Goal: Contribute content: Add original content to the website for others to see

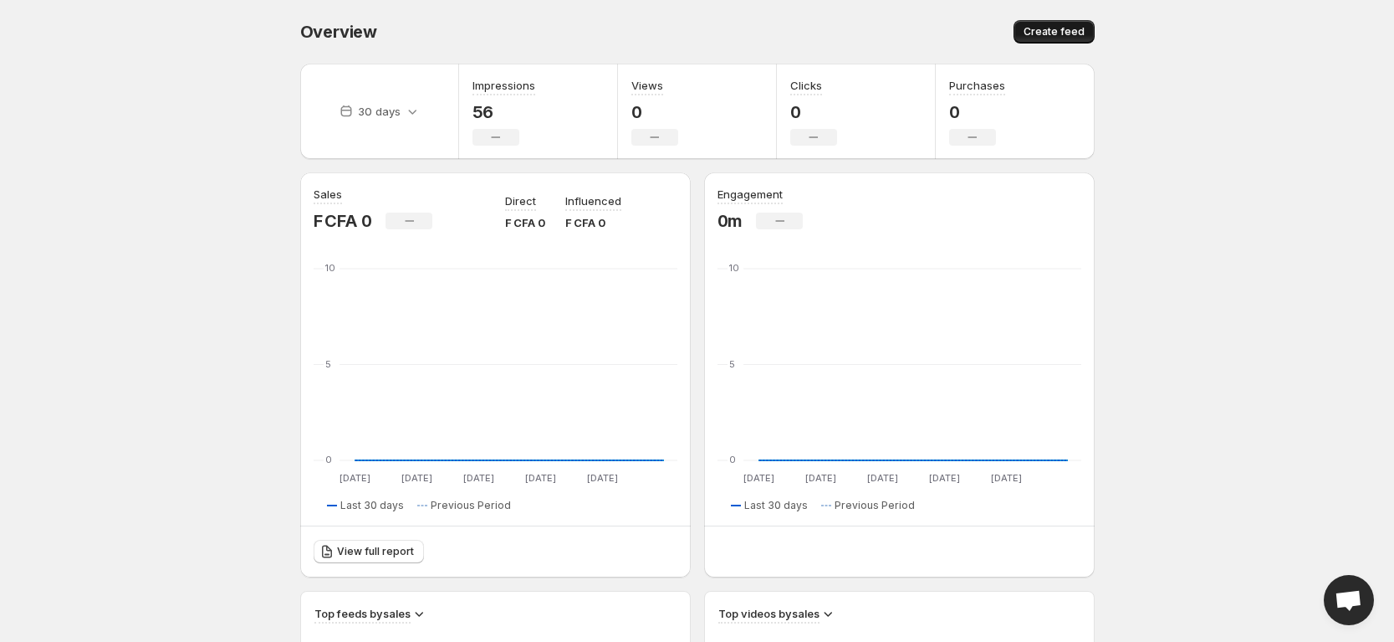
click at [1060, 32] on span "Create feed" at bounding box center [1054, 31] width 61 height 13
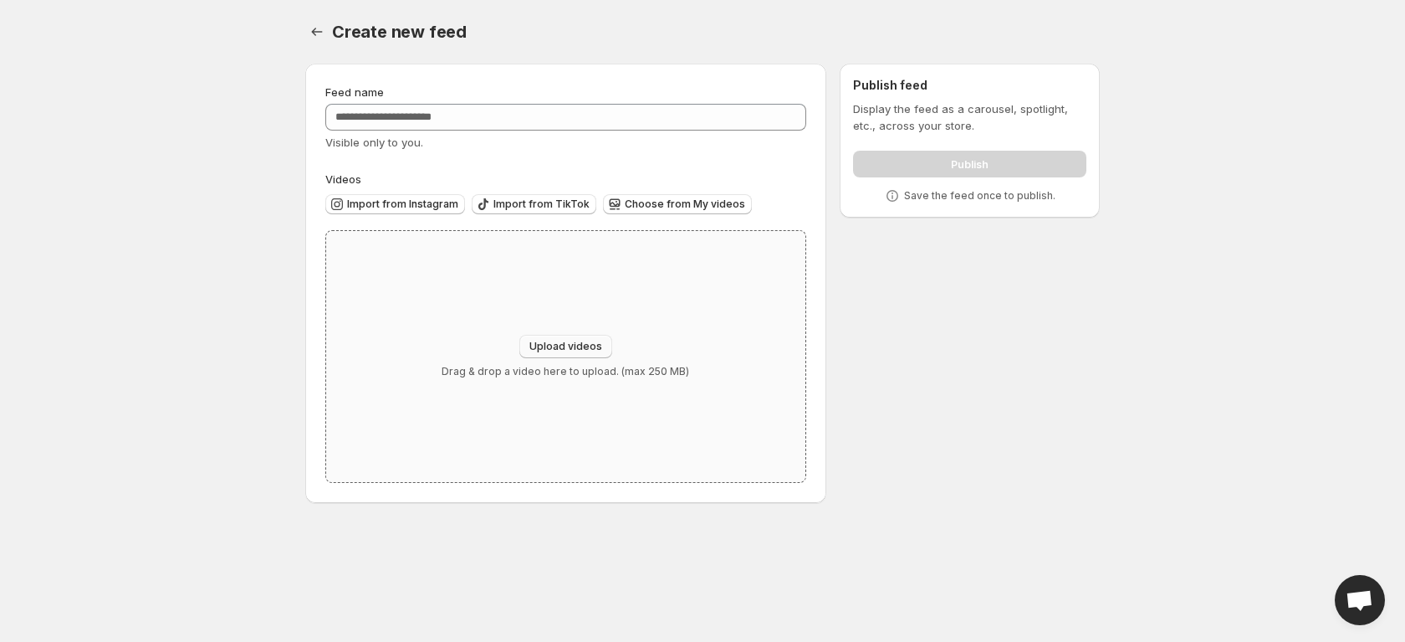
click at [565, 345] on span "Upload videos" at bounding box center [565, 346] width 73 height 13
type input "**********"
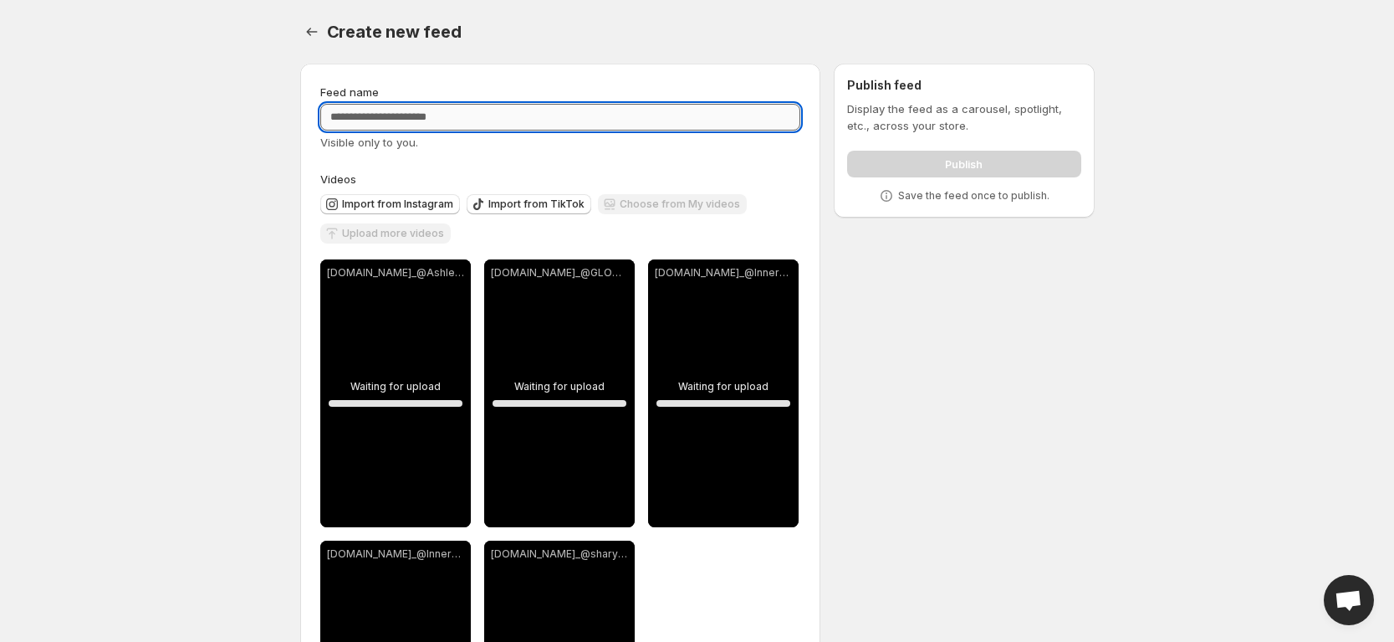
click at [511, 105] on input "Feed name" at bounding box center [560, 117] width 481 height 27
type input "*"
click at [511, 105] on input "*" at bounding box center [560, 117] width 481 height 27
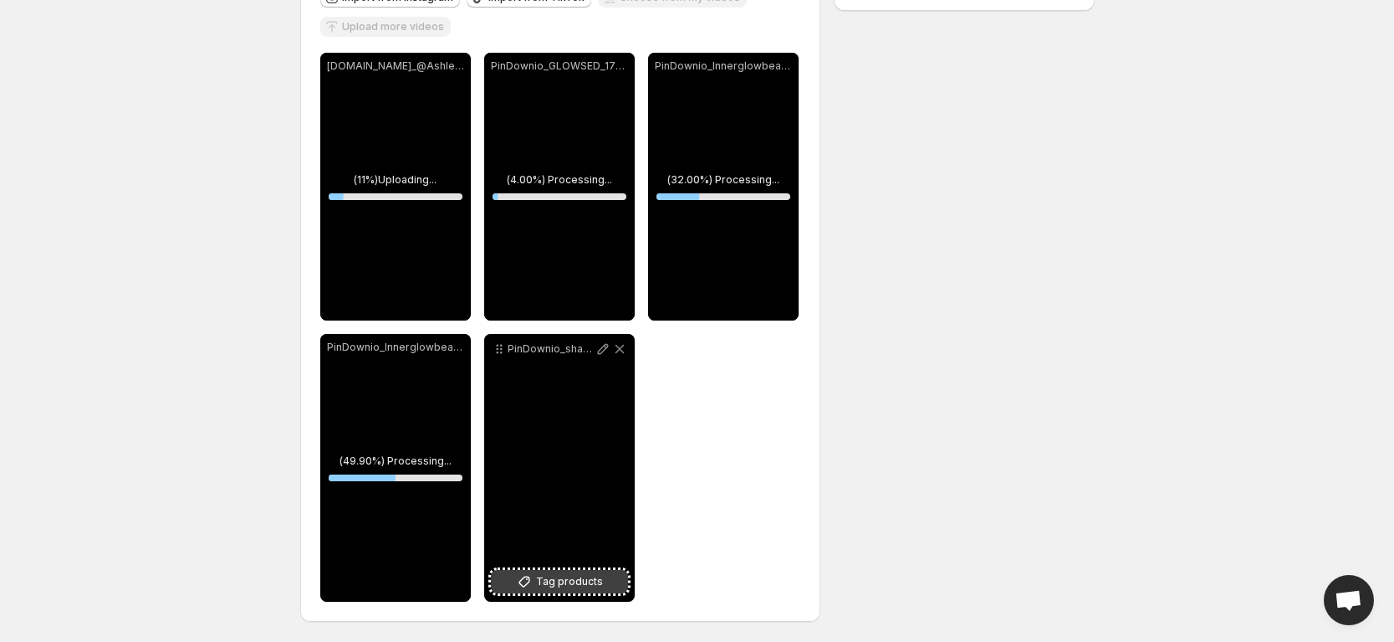
type input "******"
click at [544, 581] on span "Tag products" at bounding box center [569, 581] width 67 height 17
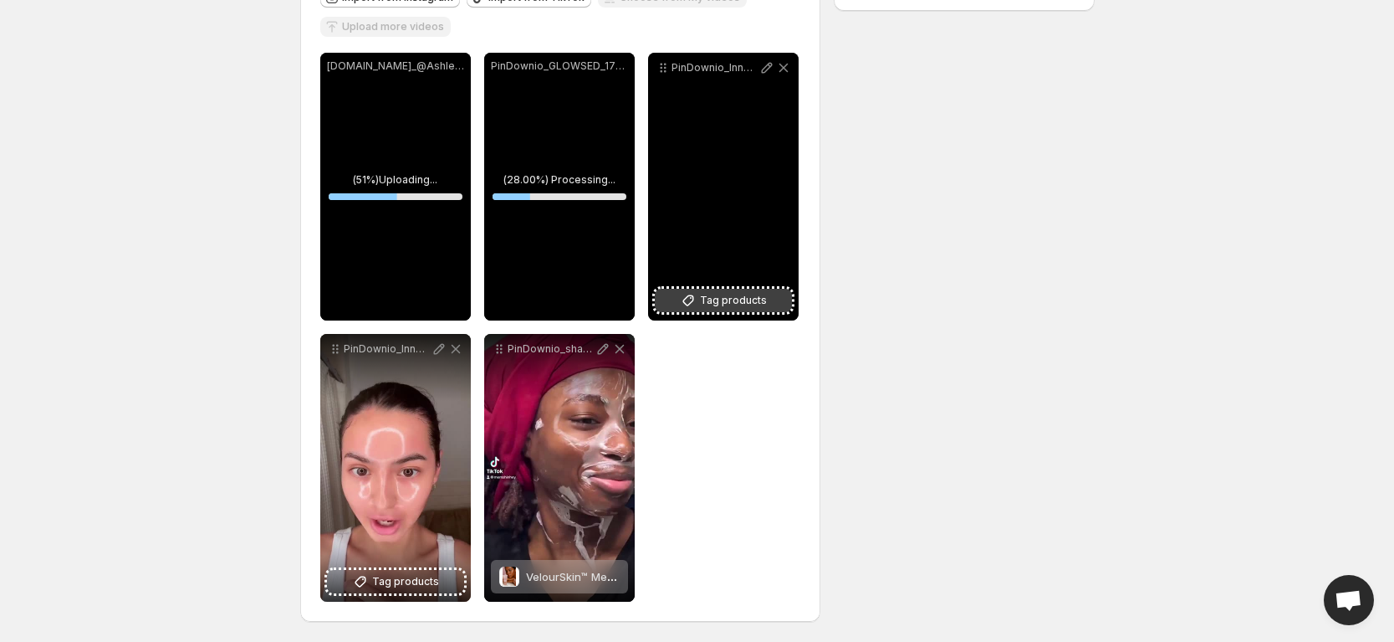
click at [718, 292] on span "Tag products" at bounding box center [733, 300] width 67 height 17
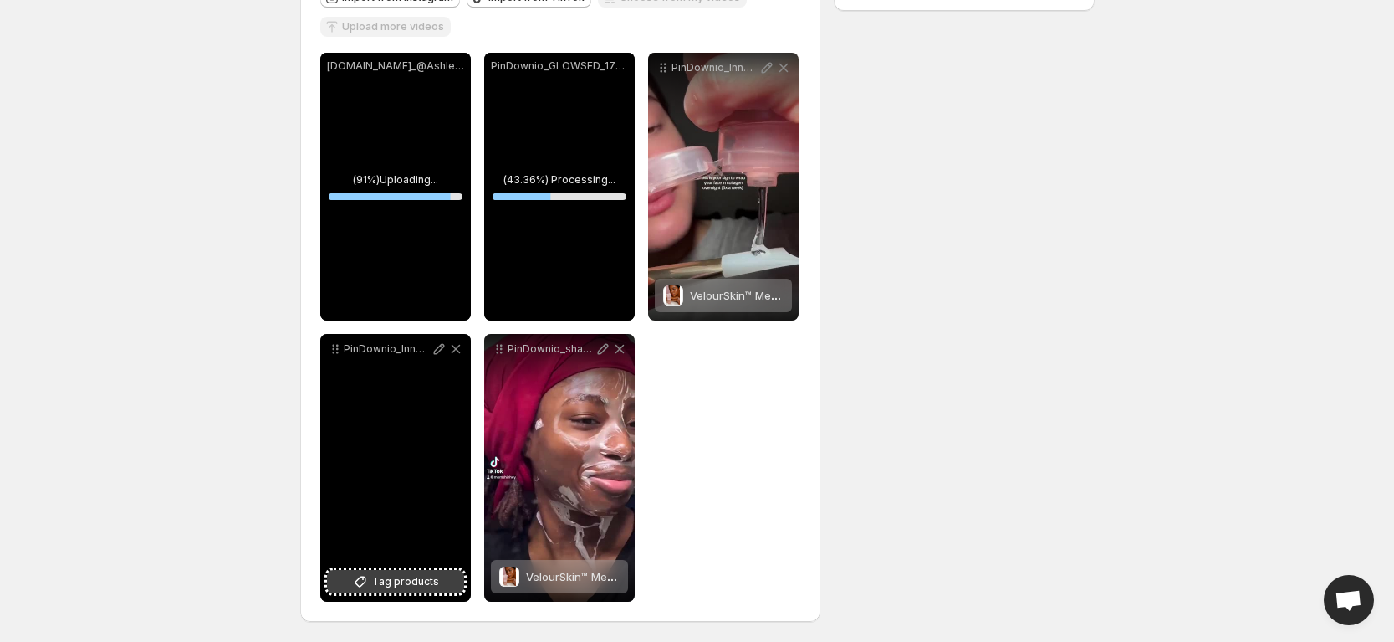
click at [426, 578] on span "Tag products" at bounding box center [405, 581] width 67 height 17
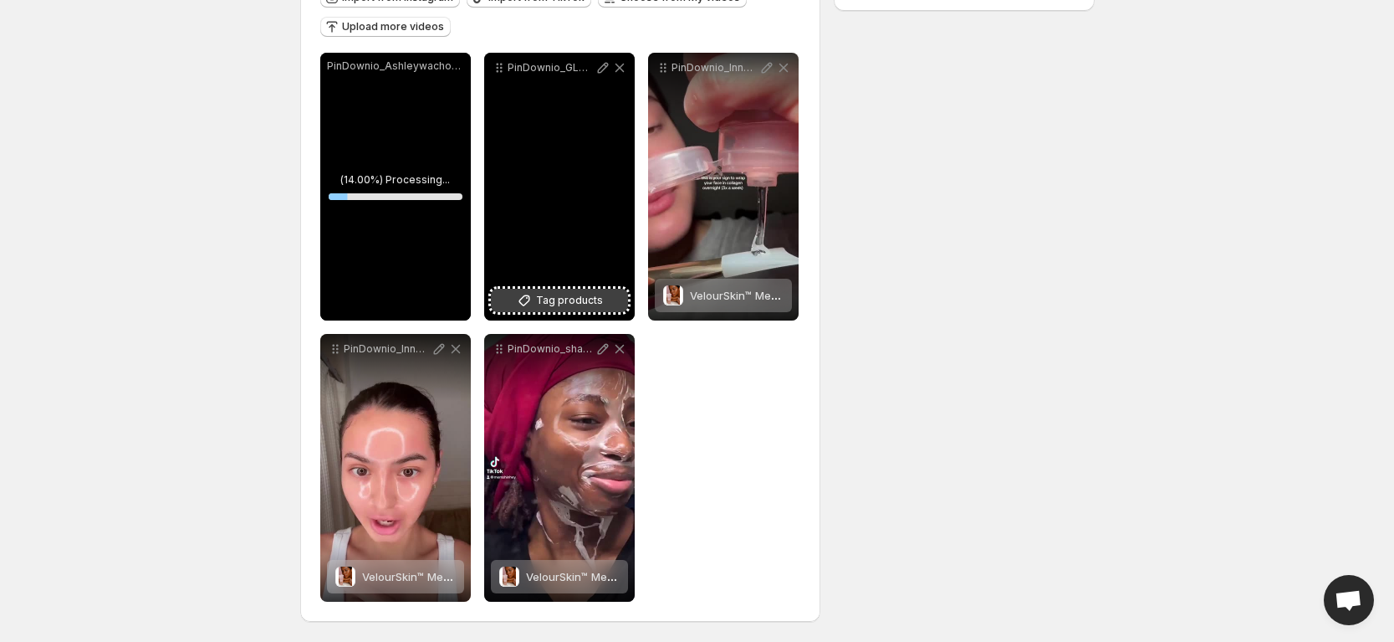
click at [569, 299] on span "Tag products" at bounding box center [569, 300] width 67 height 17
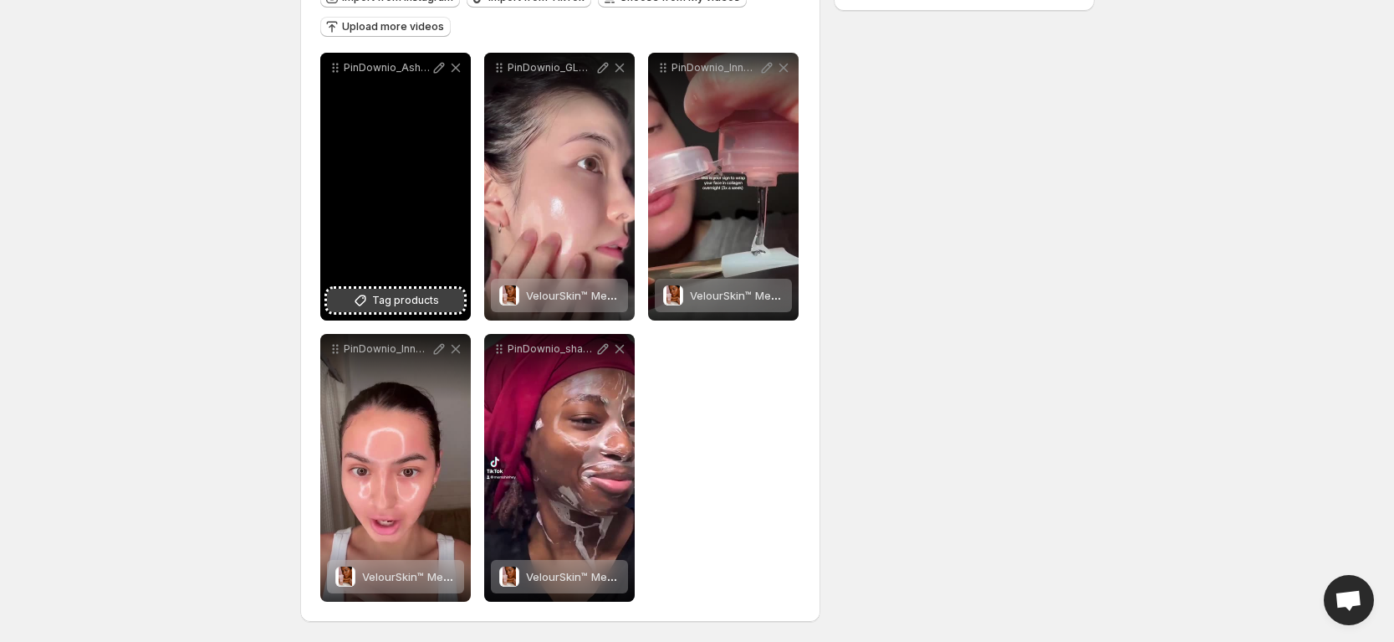
click at [411, 305] on span "Tag products" at bounding box center [405, 300] width 67 height 17
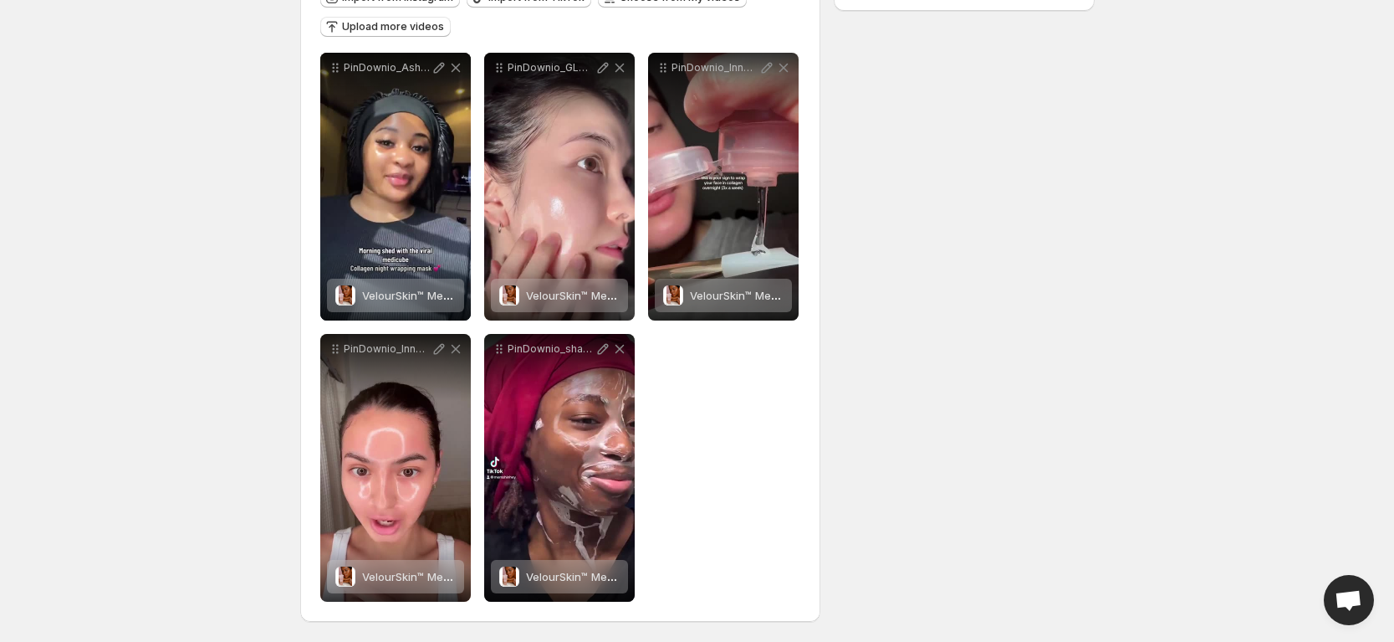
scroll to position [0, 0]
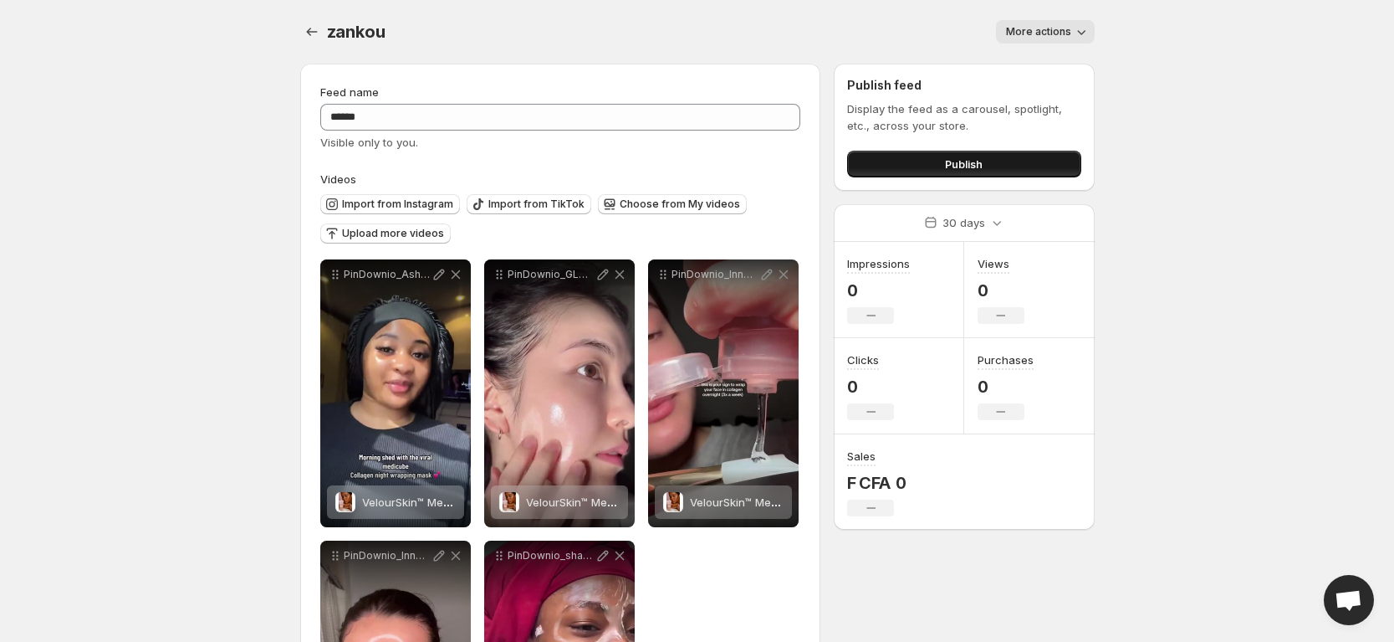
click at [921, 163] on button "Publish" at bounding box center [963, 164] width 233 height 27
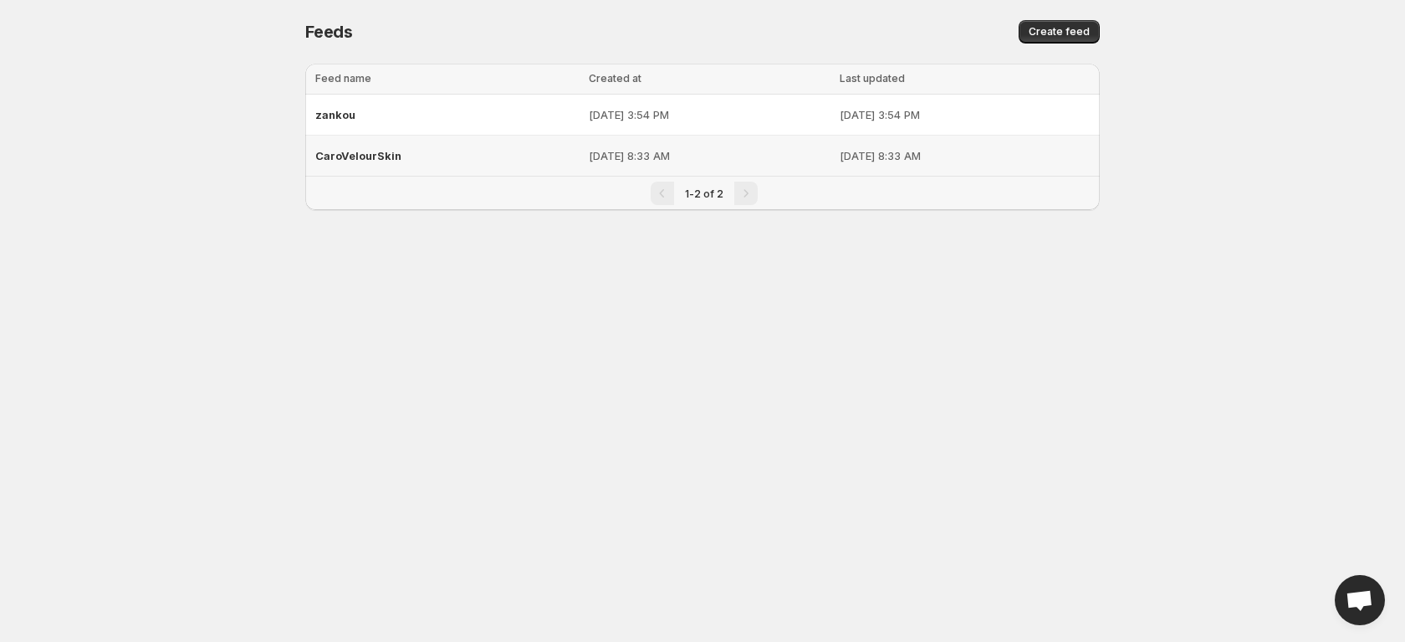
click at [785, 160] on p "Aug 23, 2025, 8:33 AM" at bounding box center [709, 155] width 241 height 17
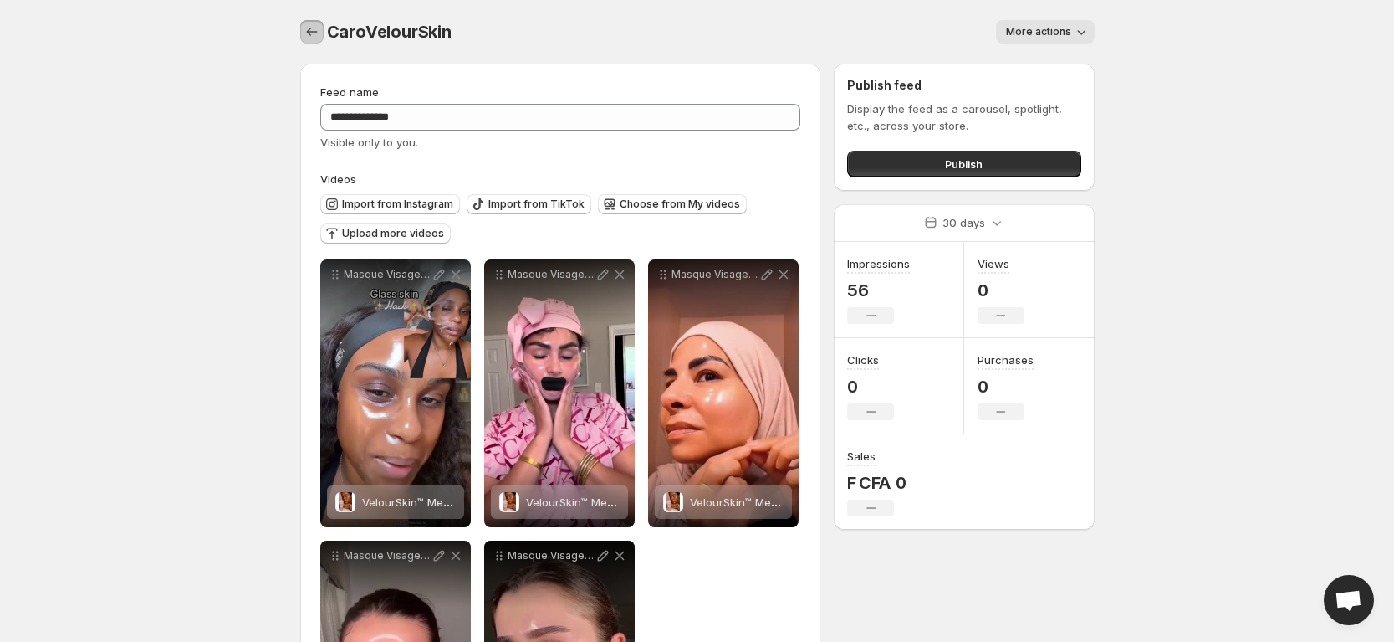
click at [309, 26] on icon "Settings" at bounding box center [312, 31] width 17 height 17
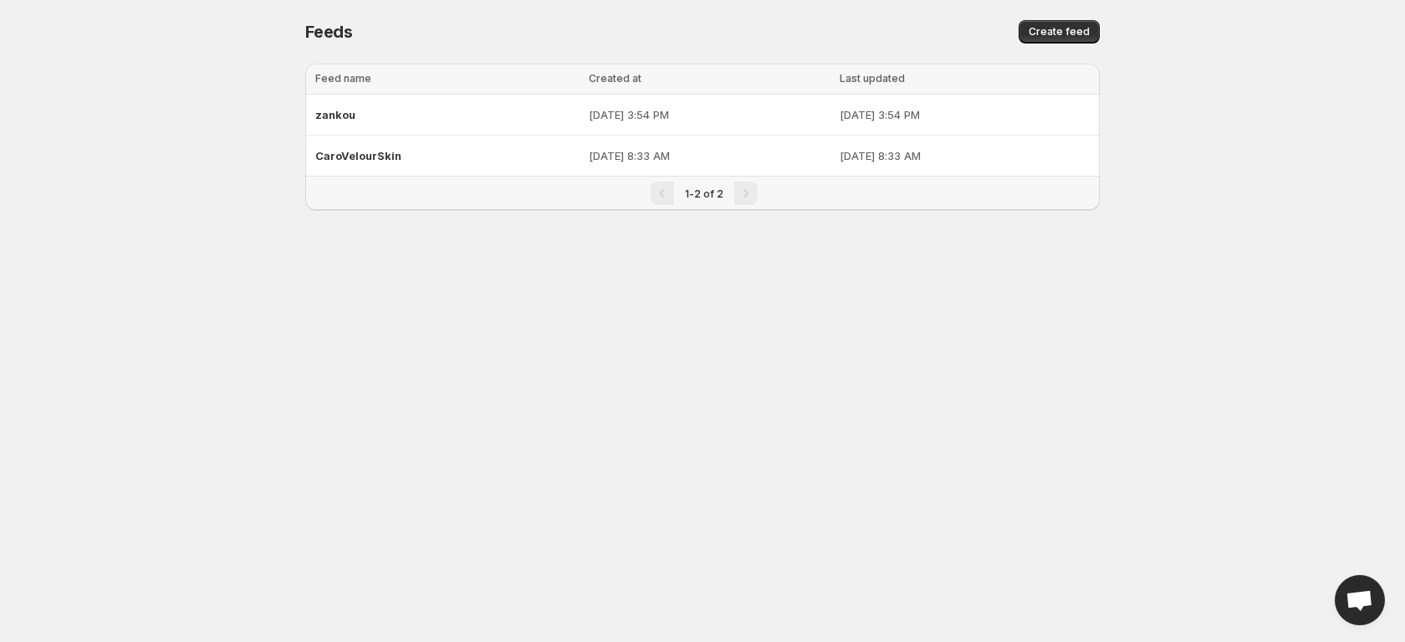
click at [865, 261] on body "Home Feeds Videos Subscription Settings Feeds. This page is ready Feeds Create …" at bounding box center [702, 321] width 1405 height 642
drag, startPoint x: 486, startPoint y: 160, endPoint x: 402, endPoint y: 246, distance: 120.1
click at [402, 246] on div at bounding box center [702, 236] width 795 height 27
click at [1071, 28] on span "Create feed" at bounding box center [1059, 31] width 61 height 13
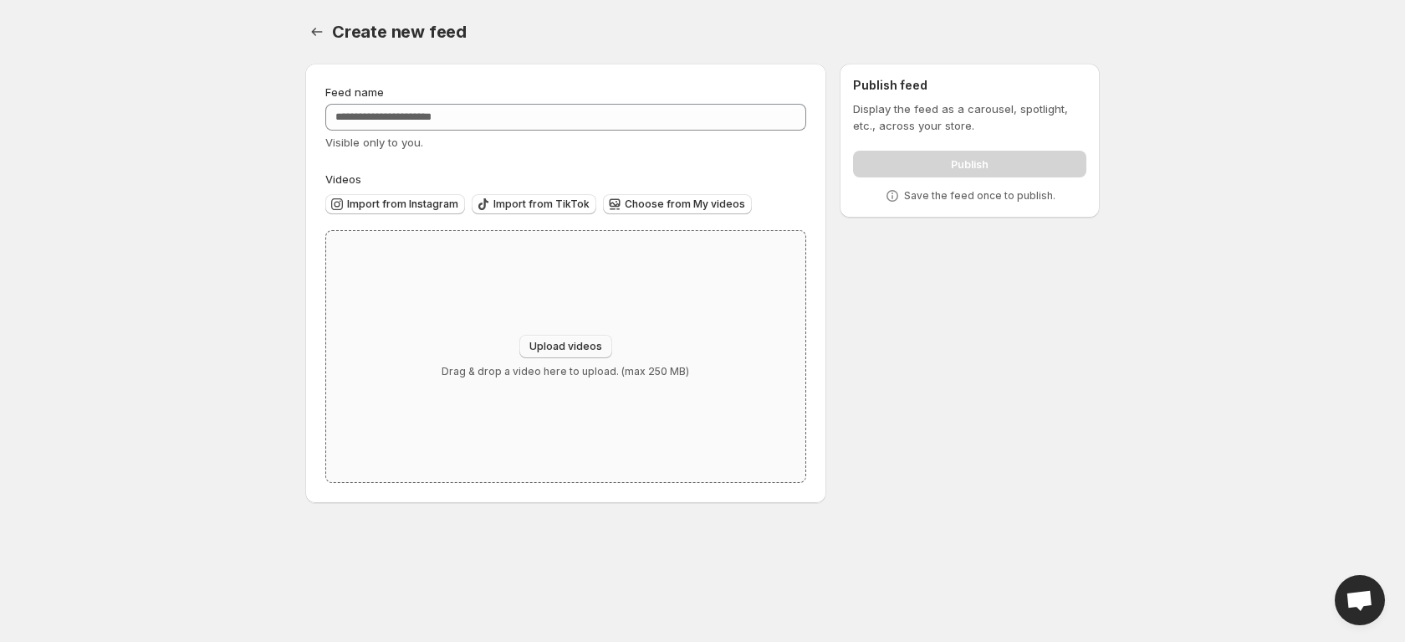
click at [558, 341] on span "Upload videos" at bounding box center [565, 346] width 73 height 13
type input "**********"
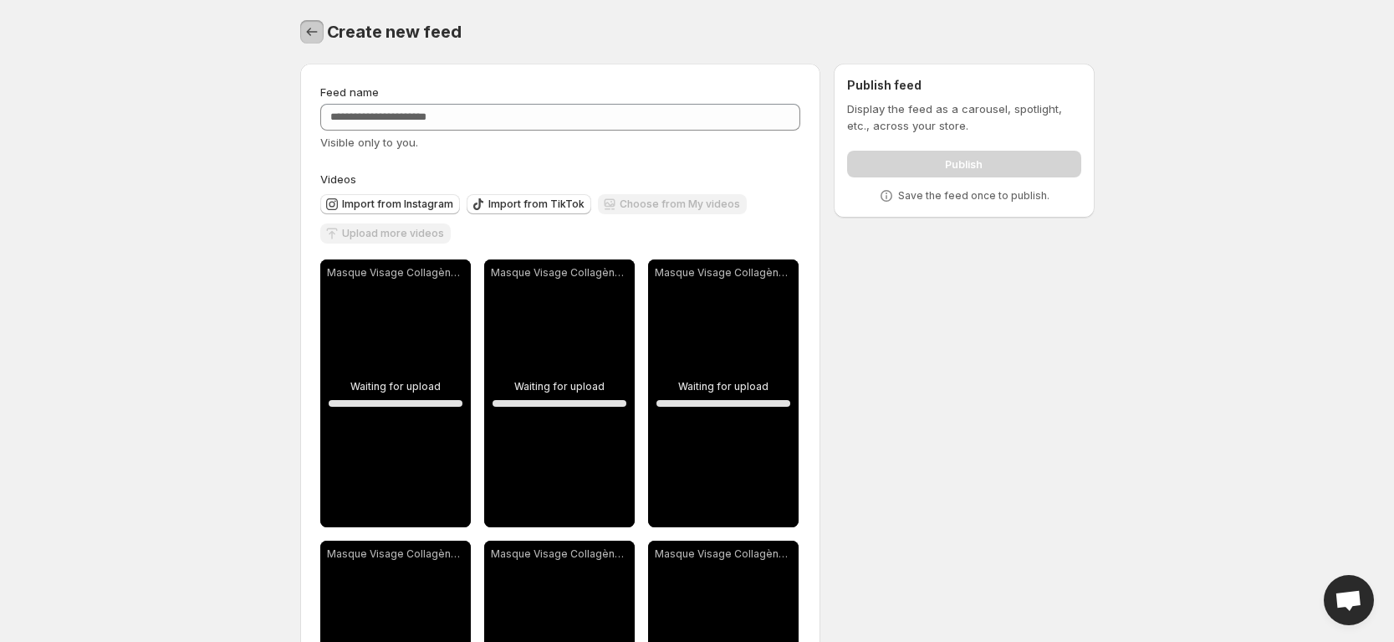
click at [307, 28] on icon "Settings" at bounding box center [312, 31] width 17 height 17
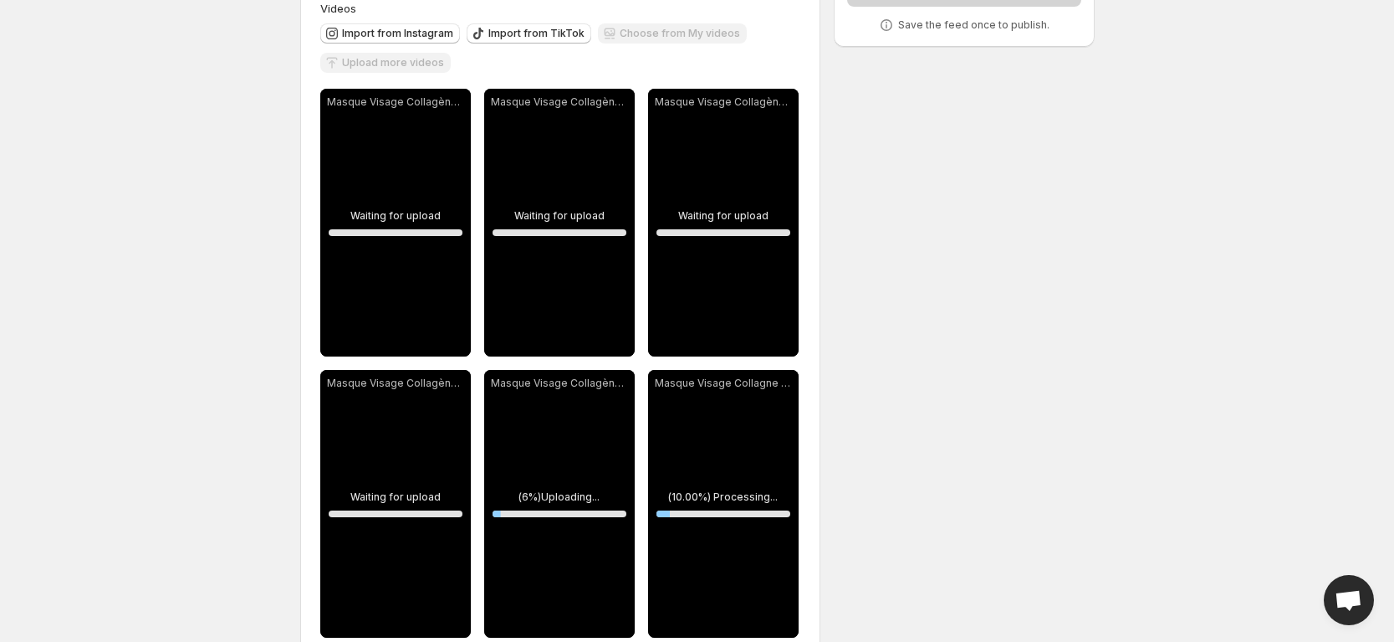
scroll to position [207, 0]
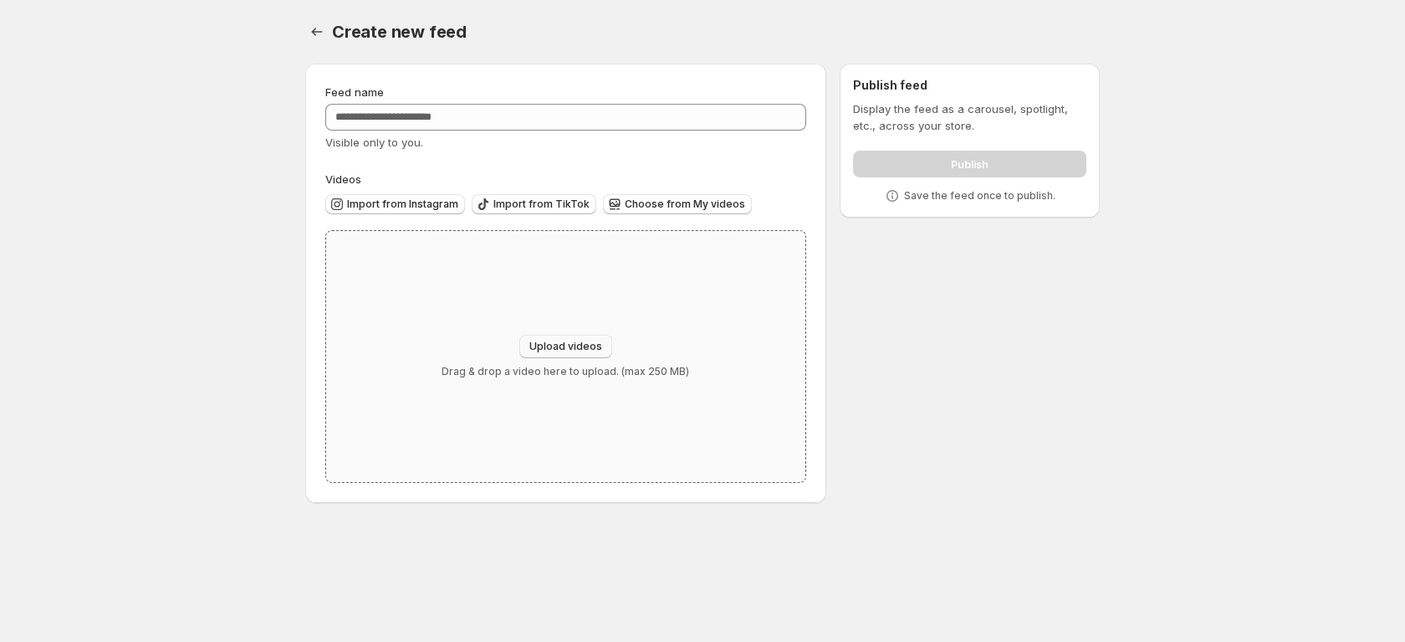
click at [552, 353] on button "Upload videos" at bounding box center [565, 346] width 93 height 23
type input "**********"
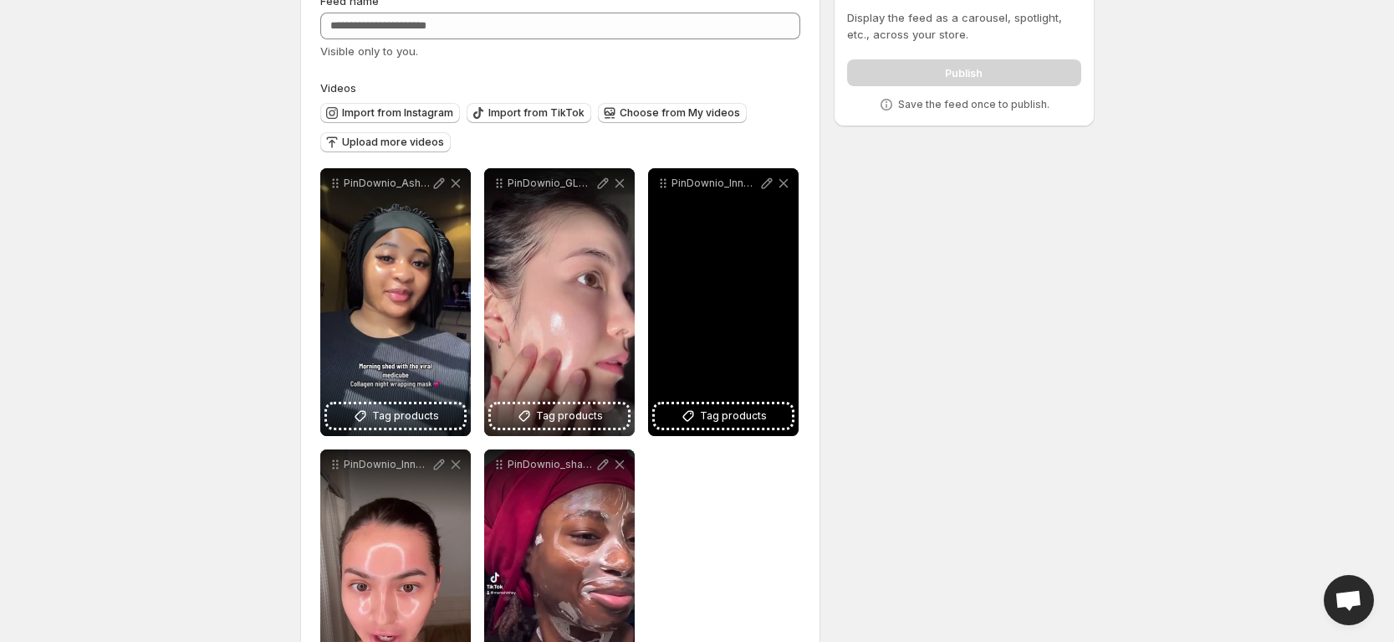
scroll to position [69, 0]
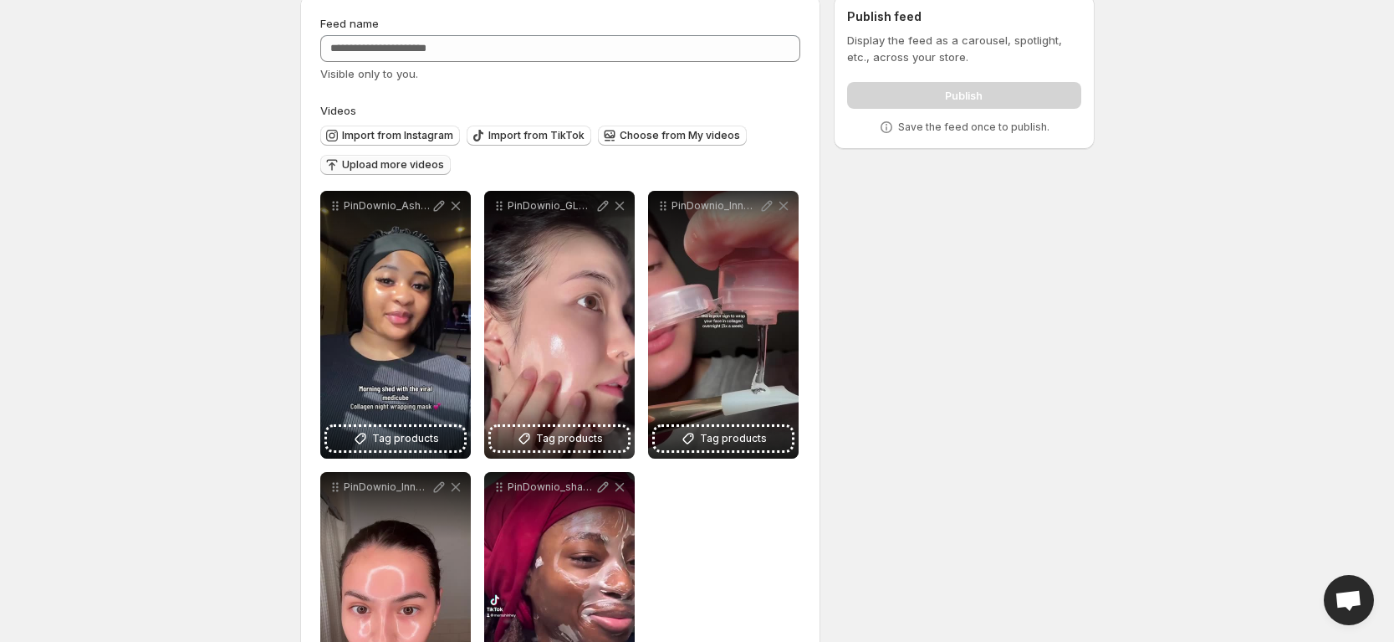
click at [401, 171] on button "Upload more videos" at bounding box center [385, 165] width 130 height 20
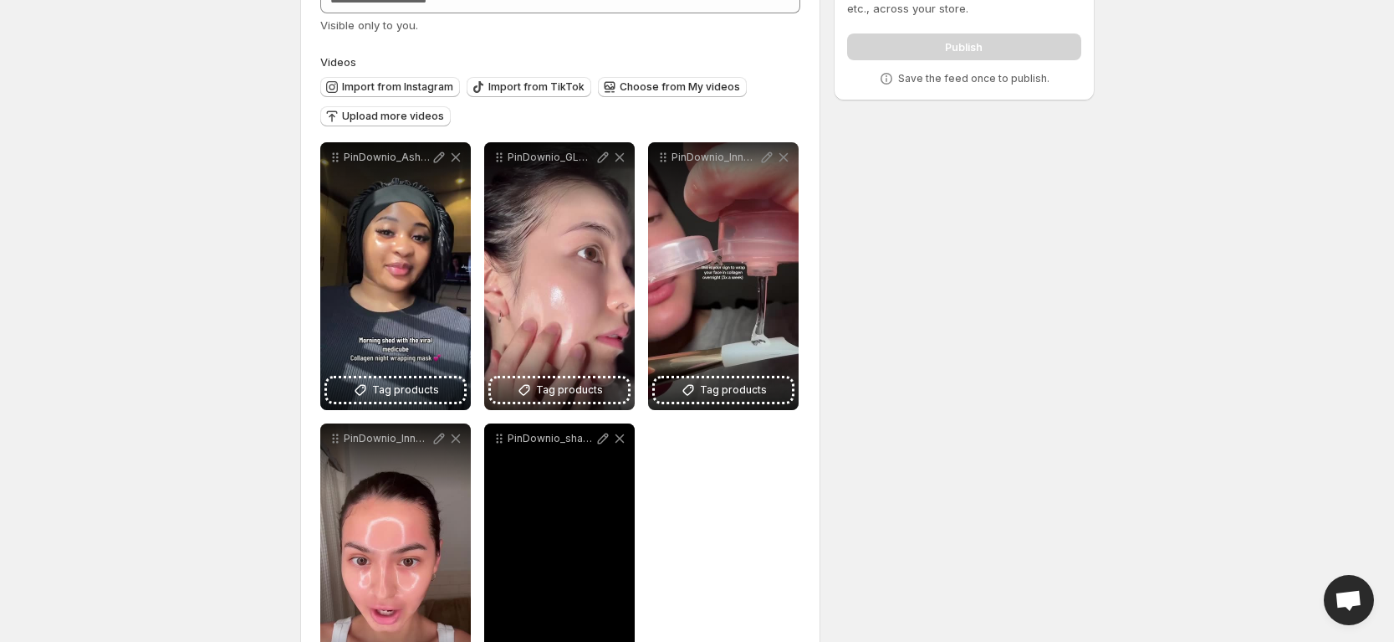
scroll to position [93, 0]
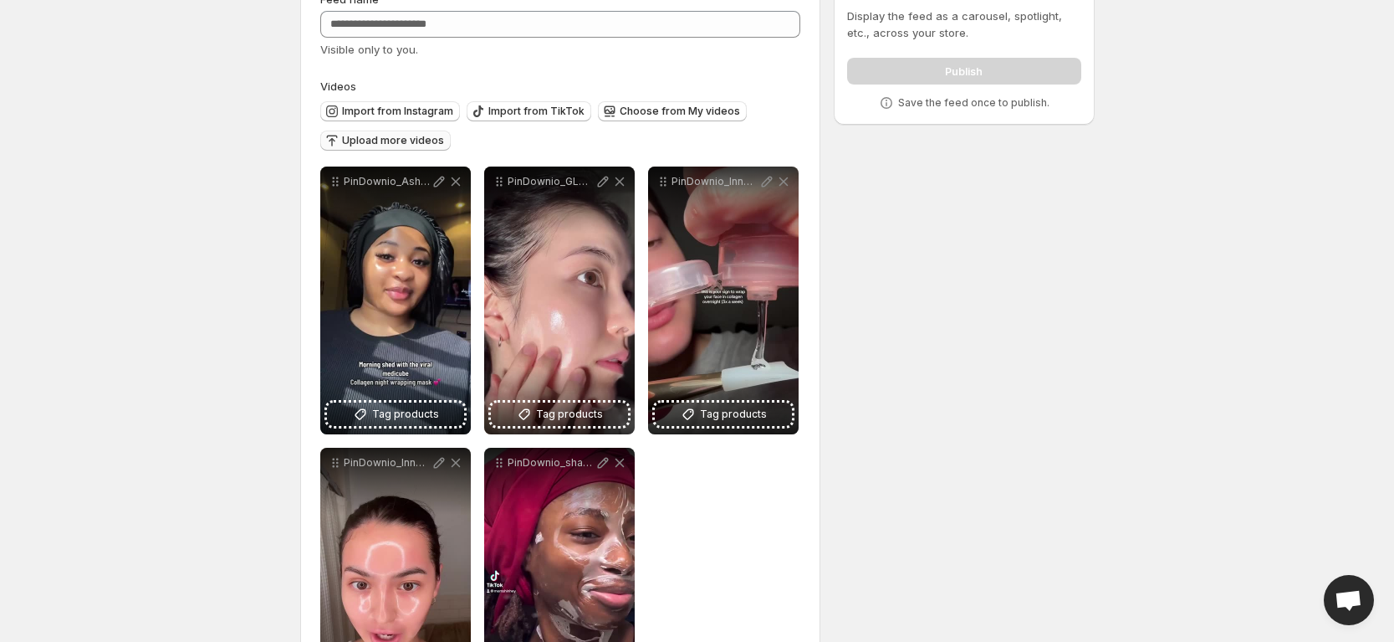
click at [393, 138] on span "Upload more videos" at bounding box center [393, 140] width 102 height 13
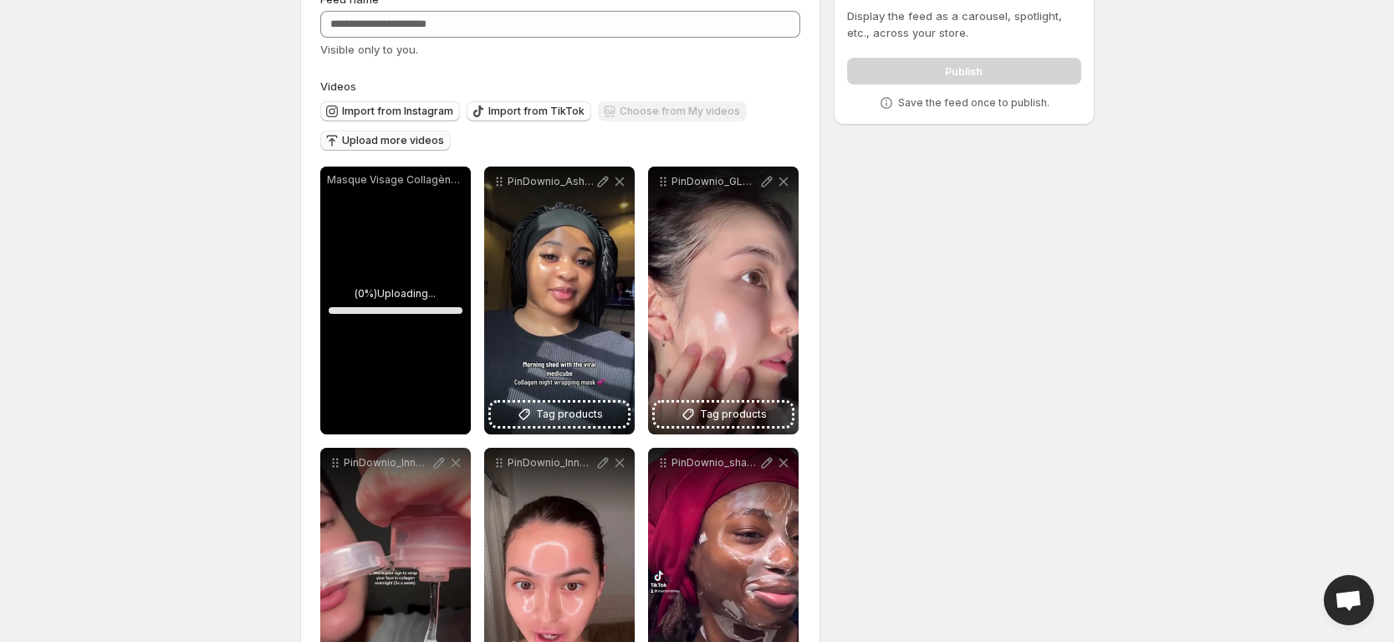
scroll to position [207, 0]
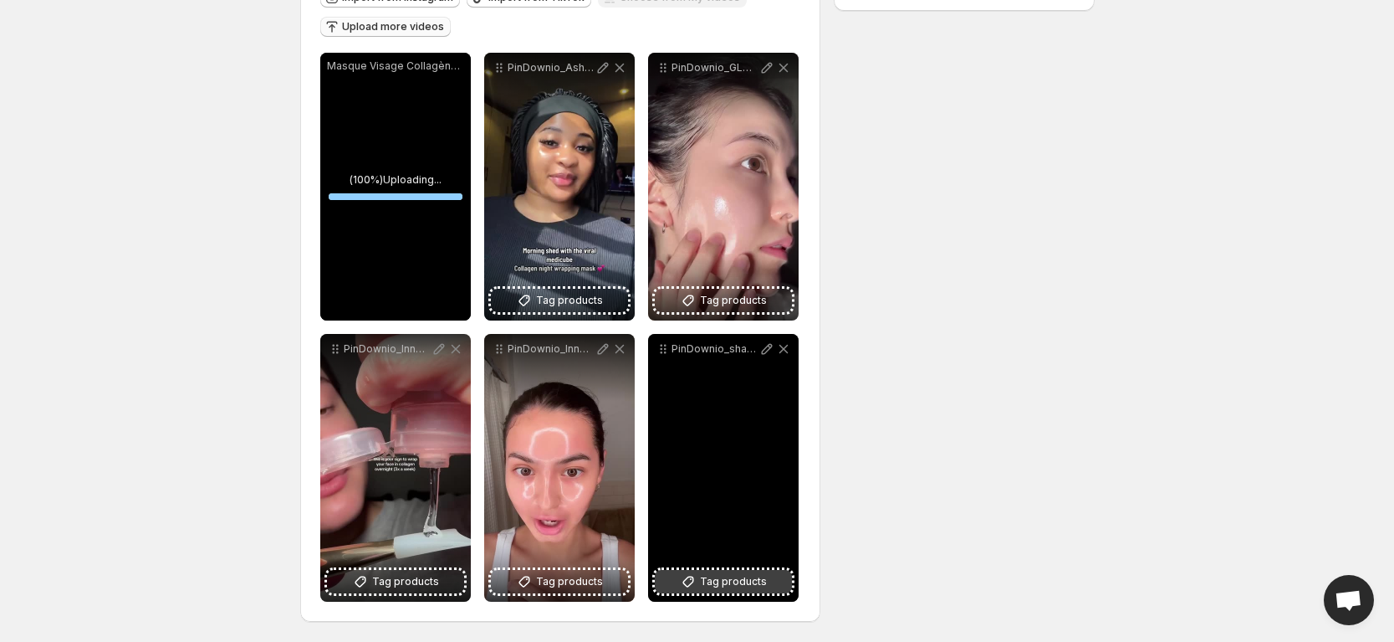
click at [702, 580] on span "Tag products" at bounding box center [733, 581] width 67 height 17
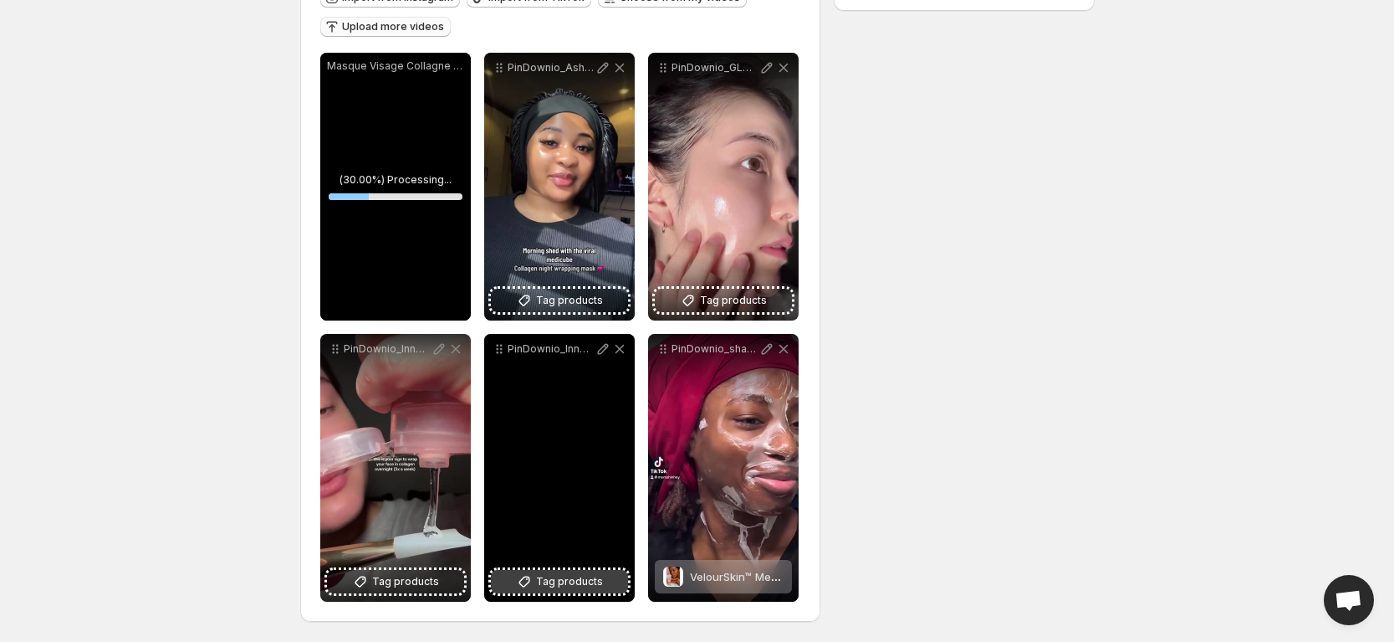
click at [558, 571] on button "Tag products" at bounding box center [559, 581] width 137 height 23
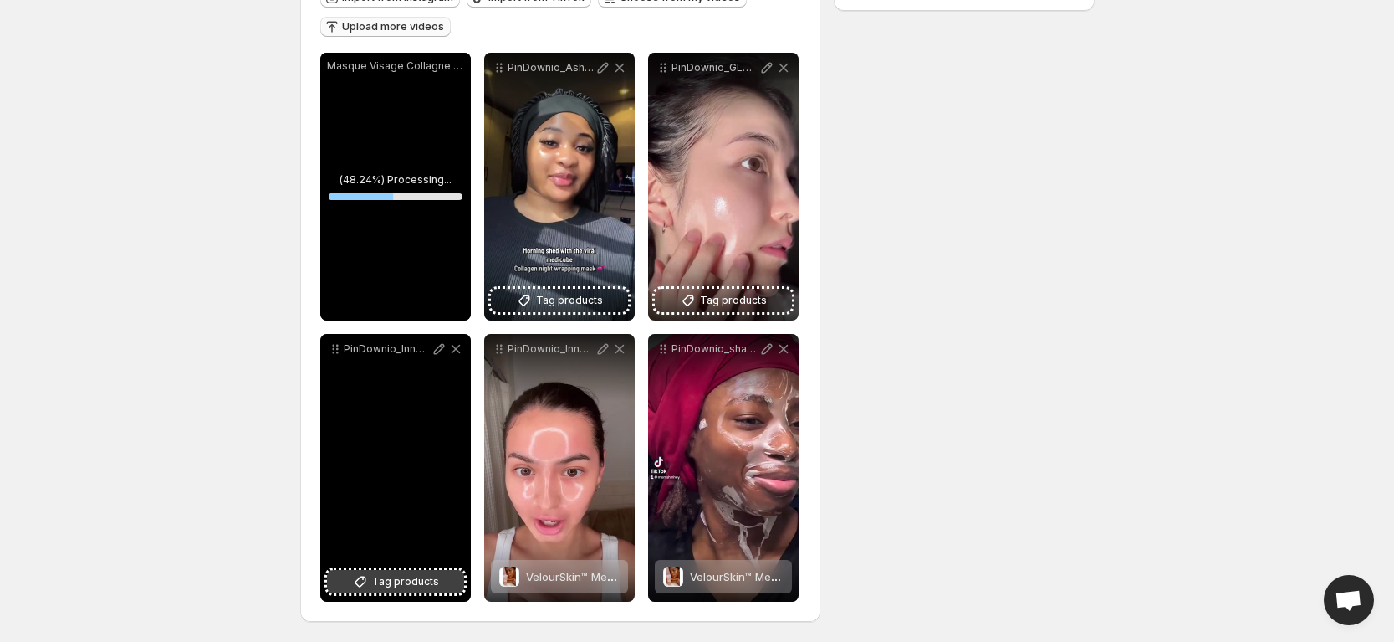
click at [405, 580] on span "Tag products" at bounding box center [405, 581] width 67 height 17
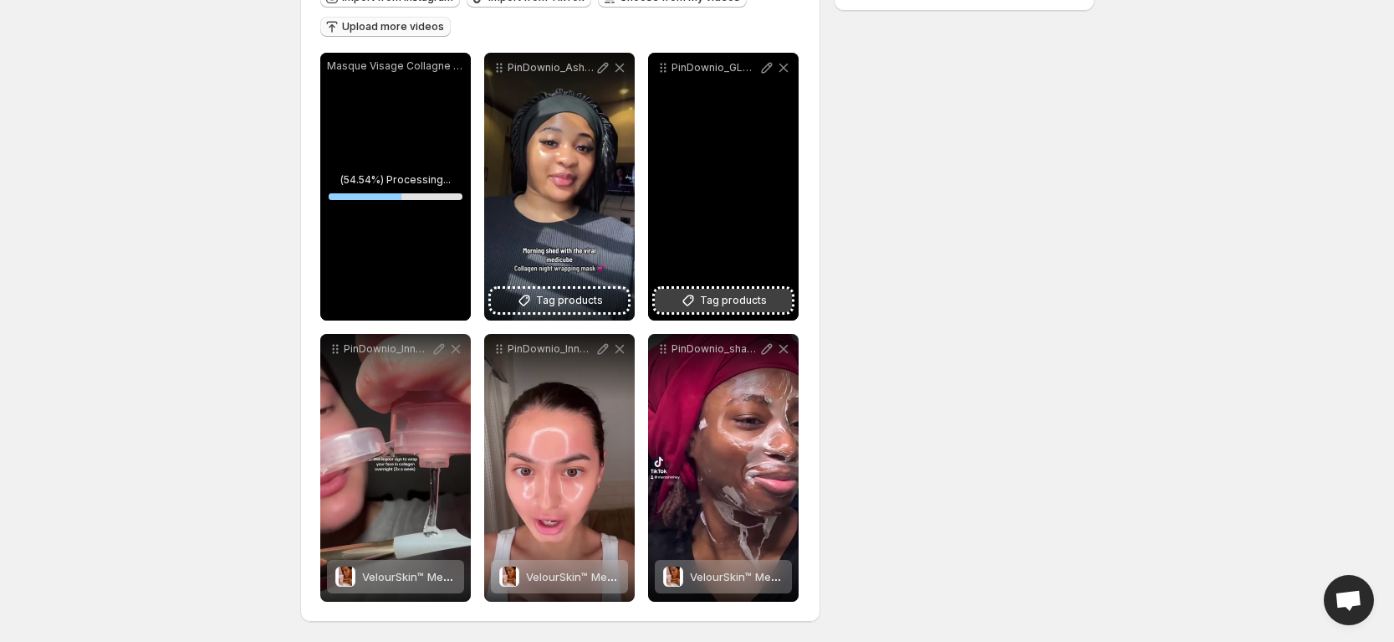
click at [742, 302] on span "Tag products" at bounding box center [733, 300] width 67 height 17
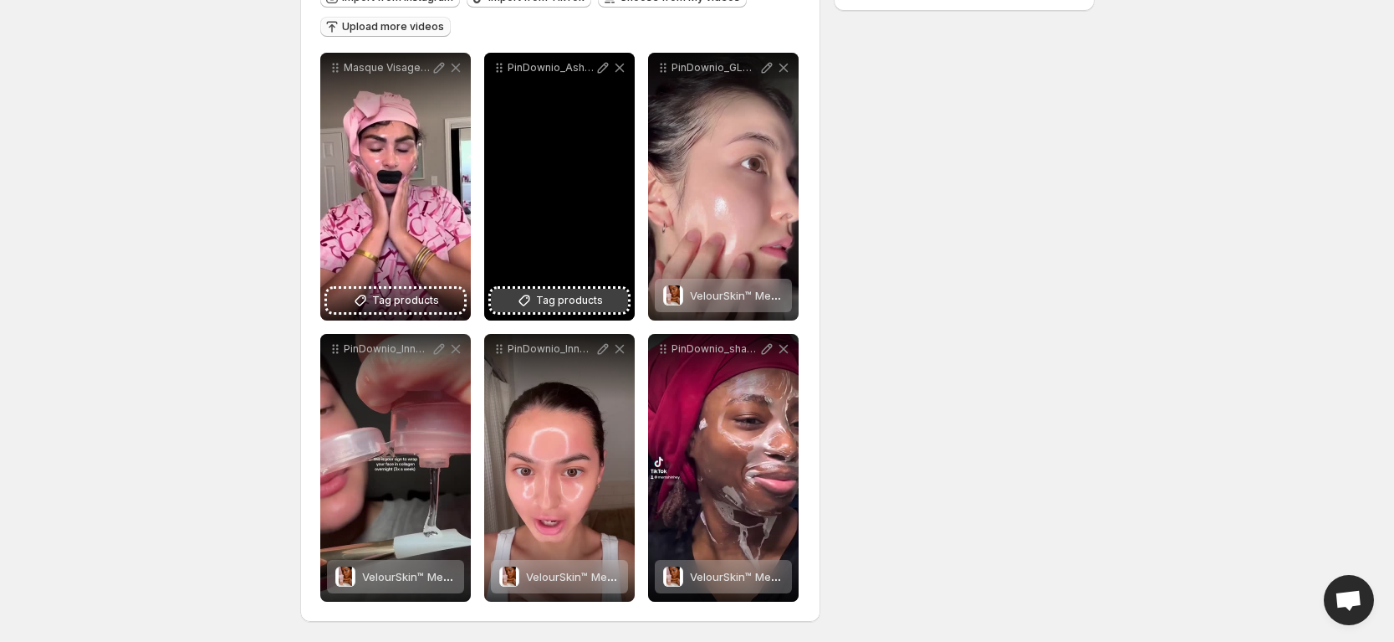
click at [545, 302] on span "Tag products" at bounding box center [569, 300] width 67 height 17
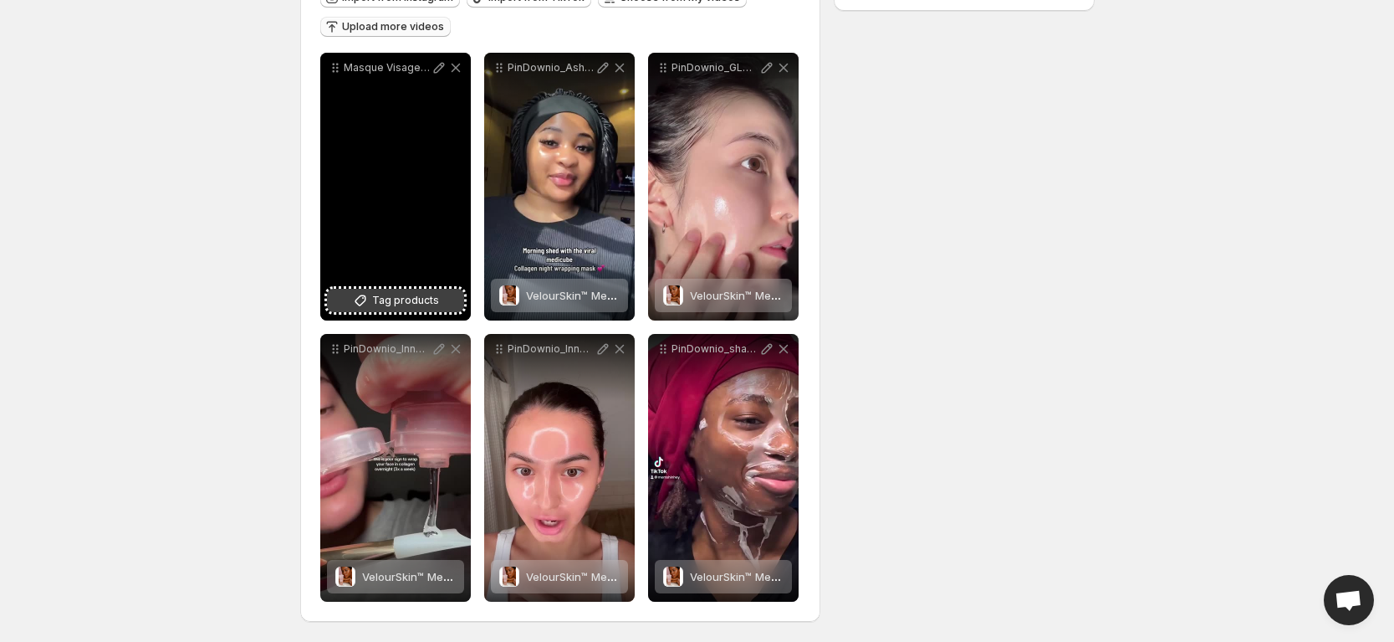
click at [411, 304] on span "Tag products" at bounding box center [405, 300] width 67 height 17
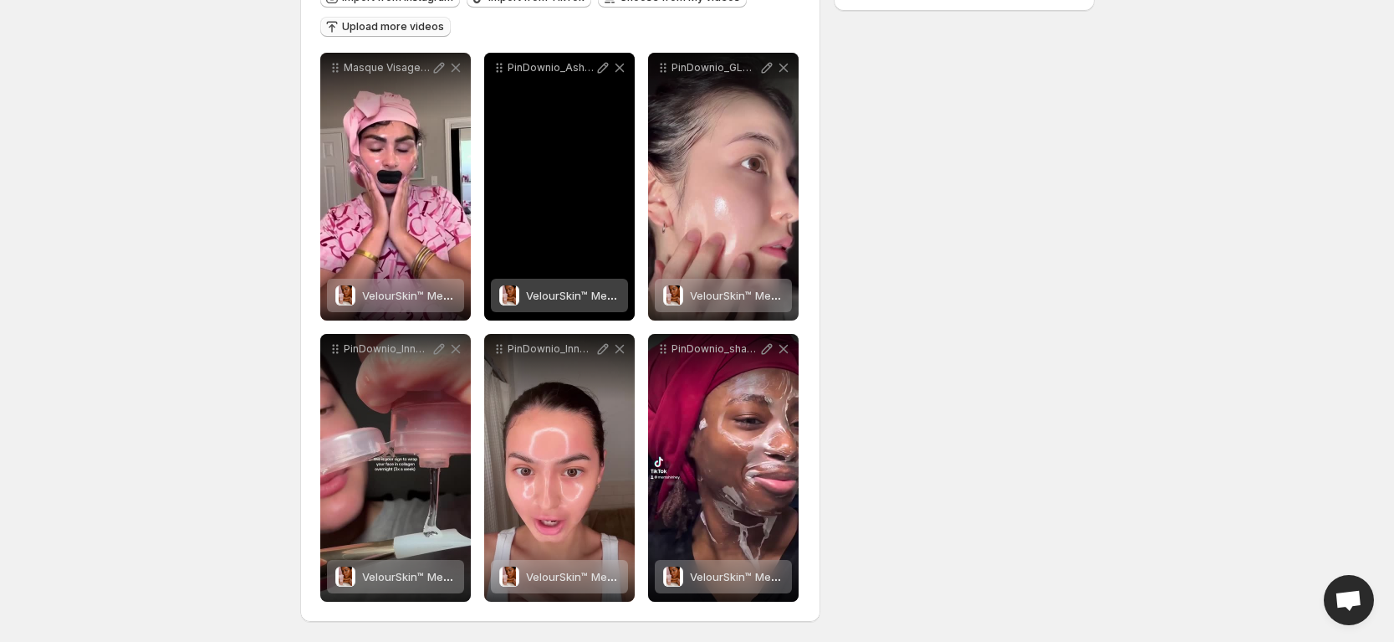
scroll to position [0, 0]
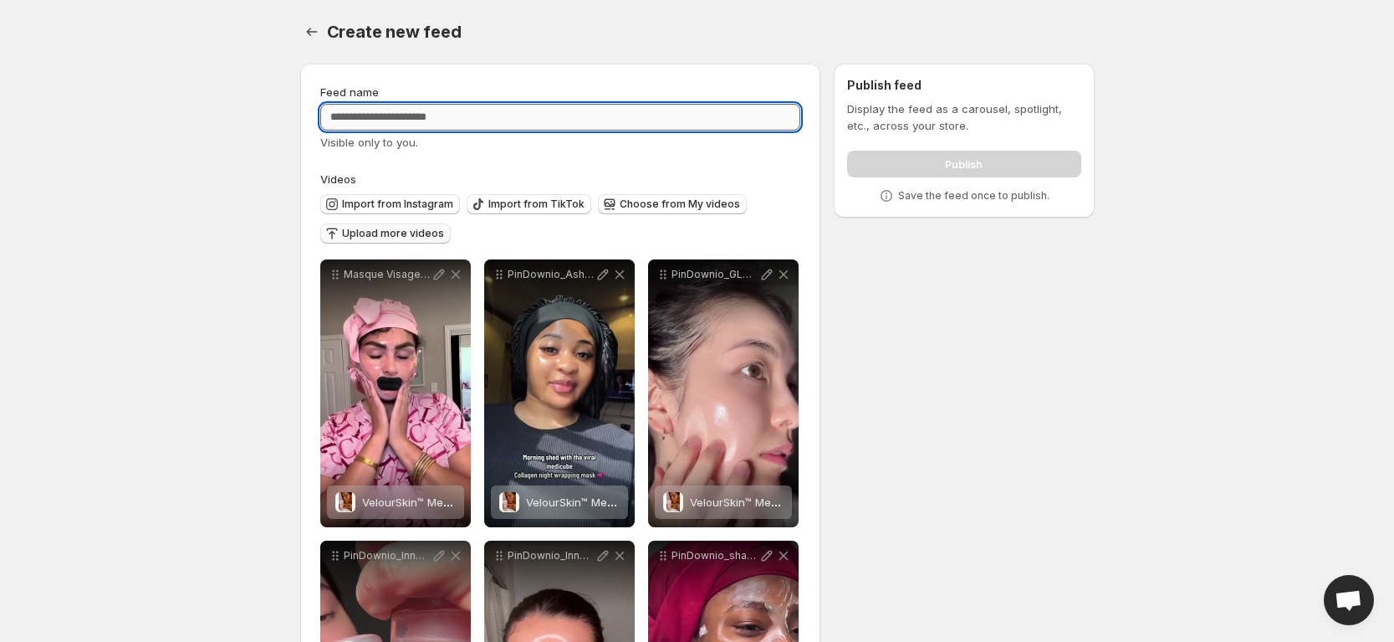
click at [492, 111] on input "Feed name" at bounding box center [560, 117] width 481 height 27
type input "********"
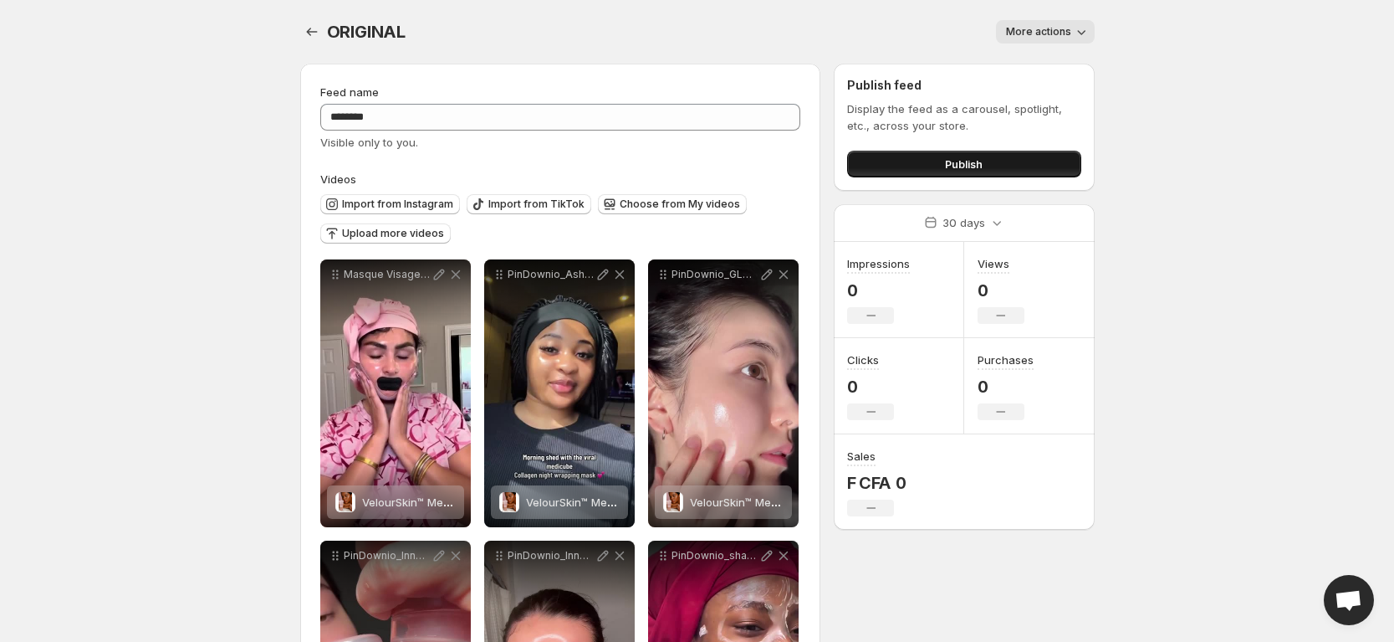
click at [947, 165] on span "Publish" at bounding box center [964, 164] width 38 height 17
